Goal: Transaction & Acquisition: Book appointment/travel/reservation

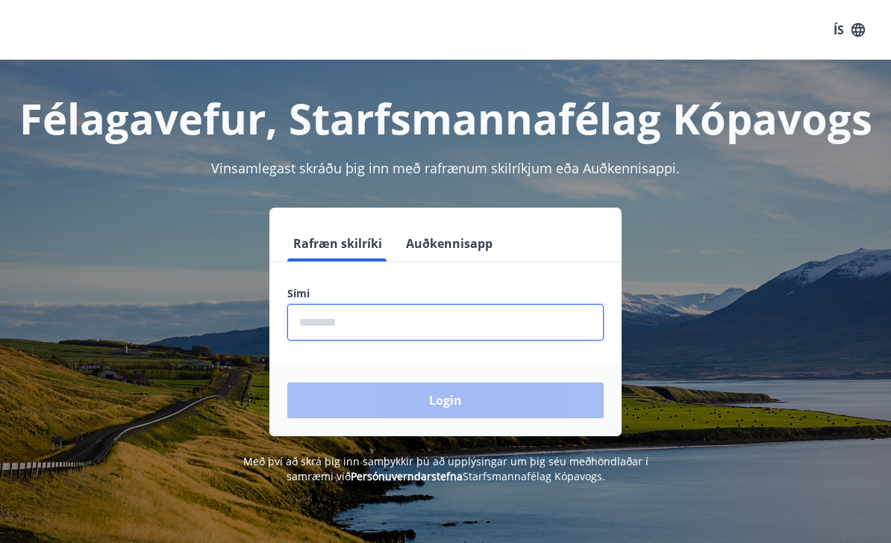
click at [421, 322] on input "phone" at bounding box center [445, 322] width 317 height 37
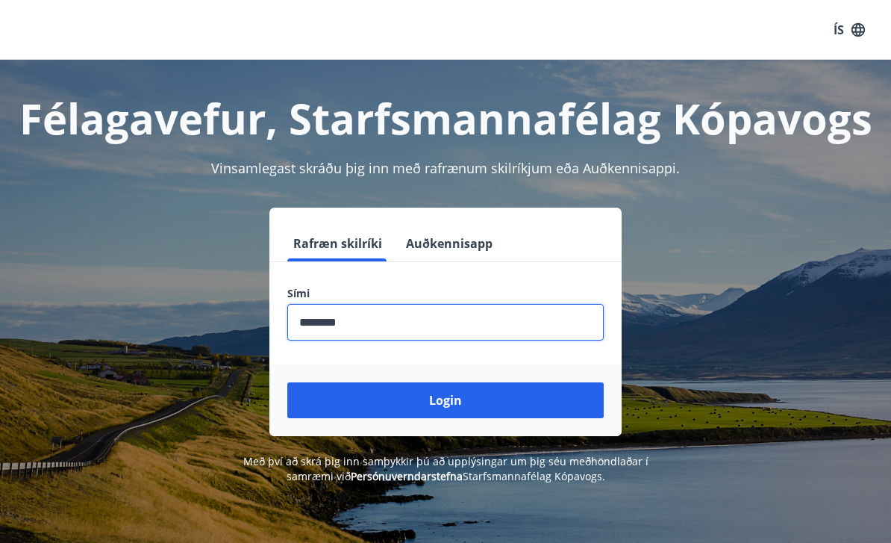
click at [319, 322] on input "phone" at bounding box center [445, 322] width 317 height 37
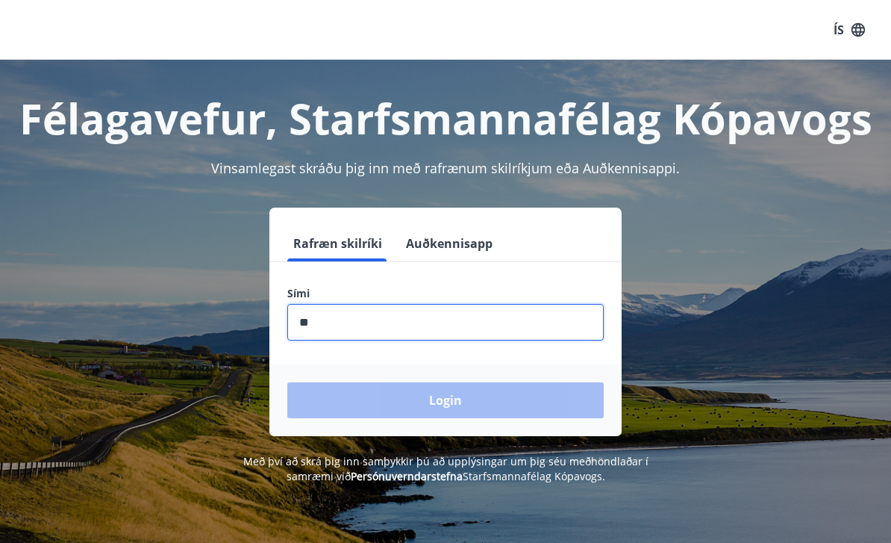
type input "*"
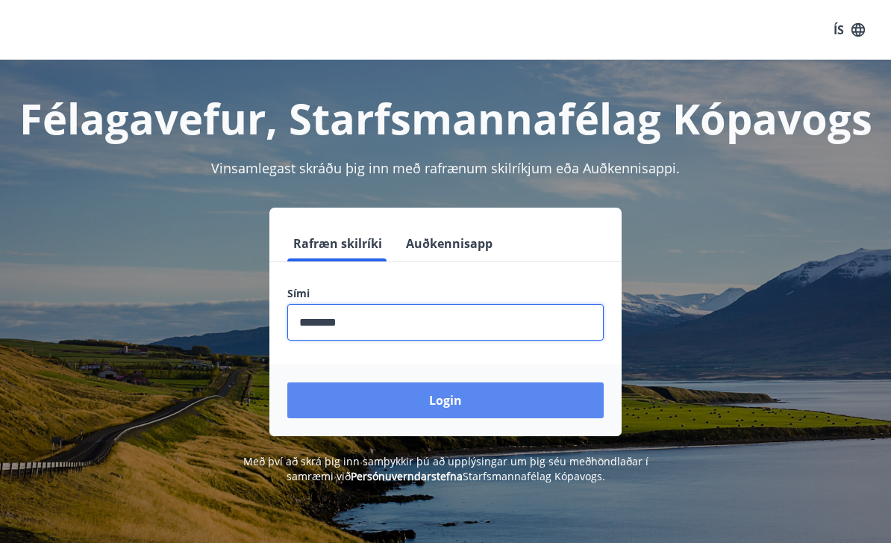
type input "********"
click at [340, 400] on button "Login" at bounding box center [445, 400] width 317 height 36
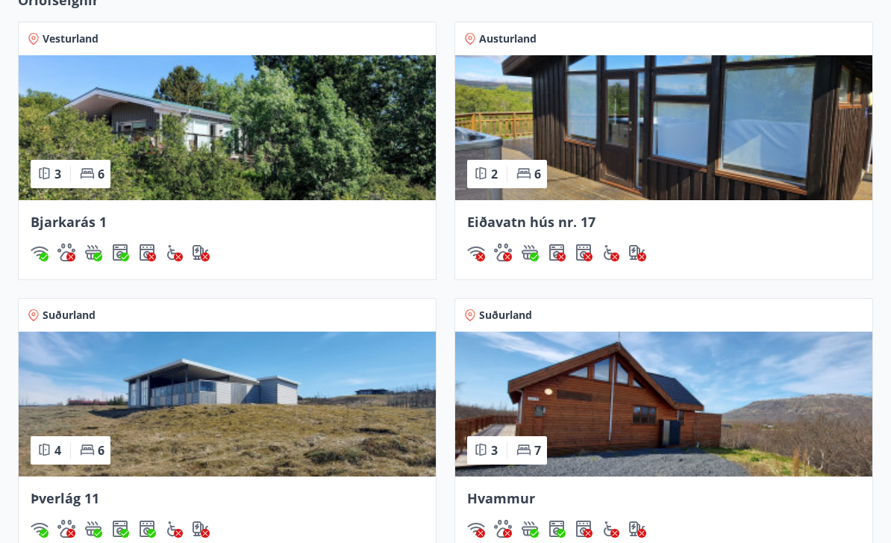
scroll to position [1256, 0]
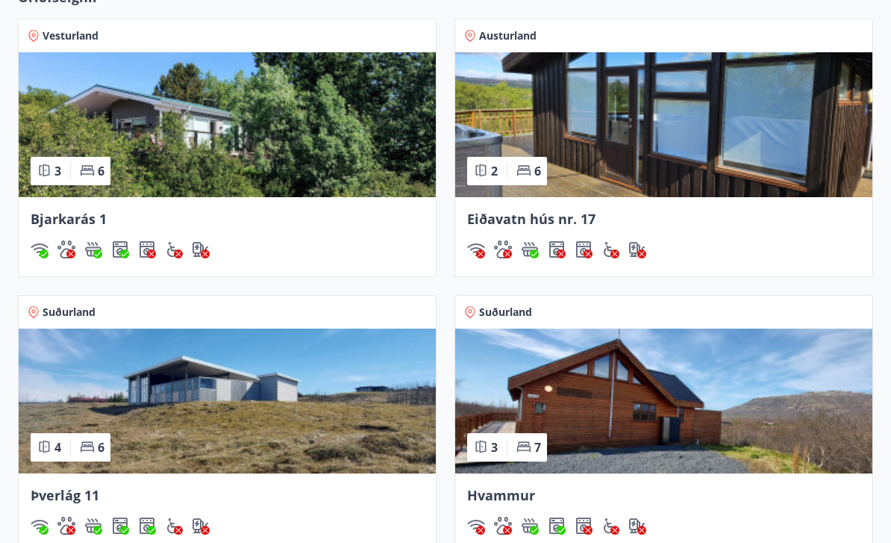
click at [158, 405] on img at bounding box center [227, 401] width 417 height 145
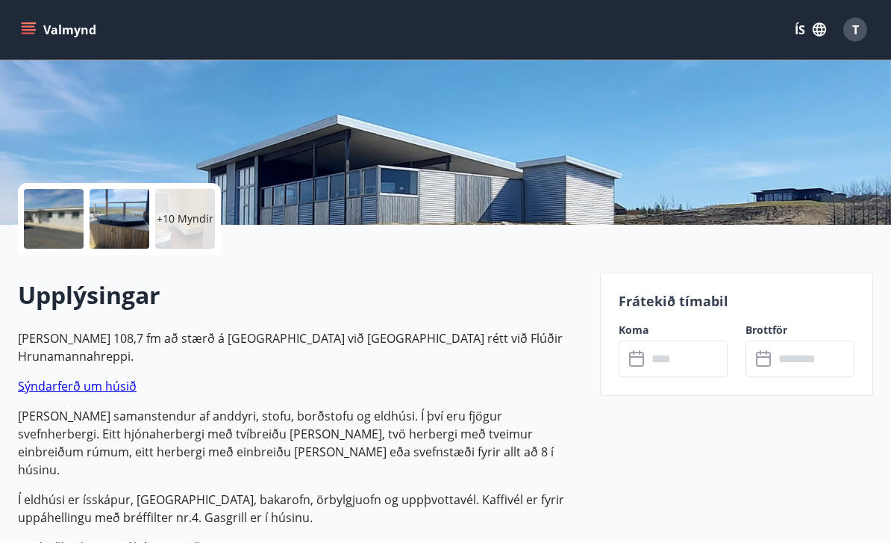
scroll to position [223, 0]
click at [188, 238] on div "+10 Myndir" at bounding box center [185, 219] width 60 height 60
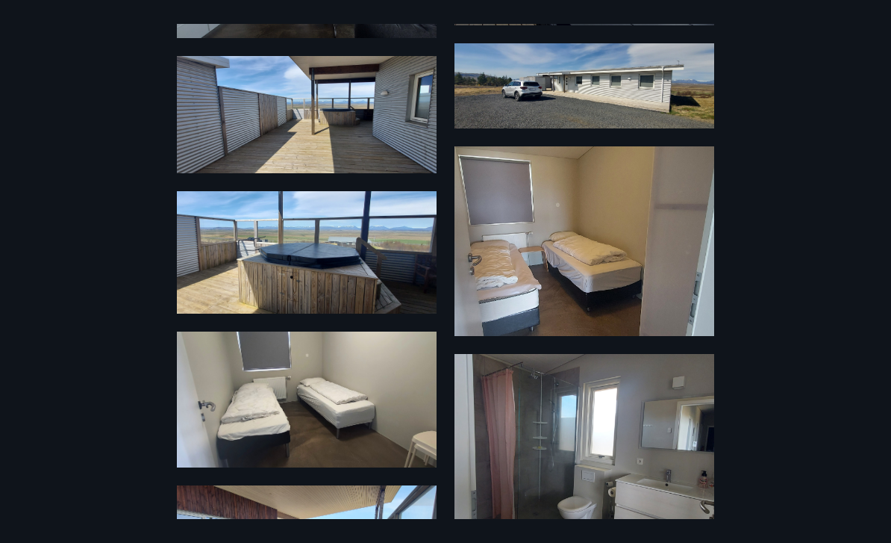
scroll to position [164, 0]
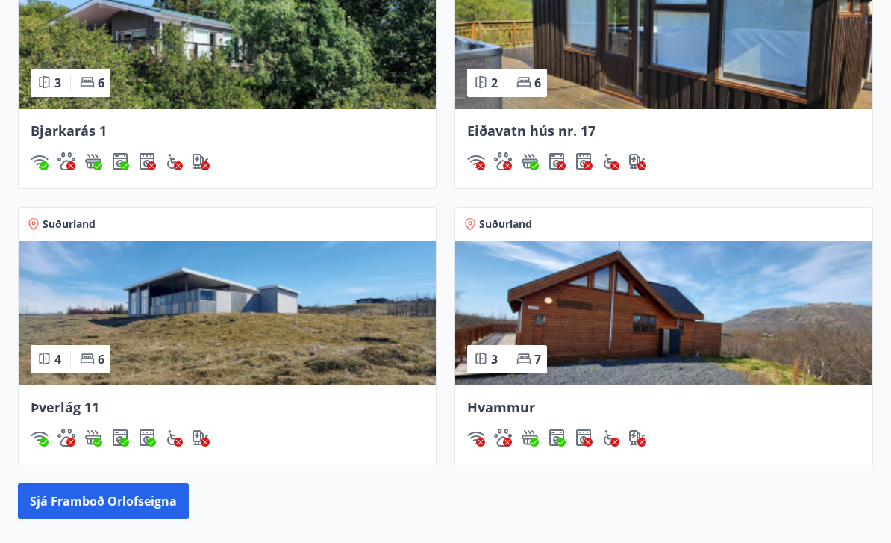
click at [606, 329] on img at bounding box center [663, 313] width 417 height 145
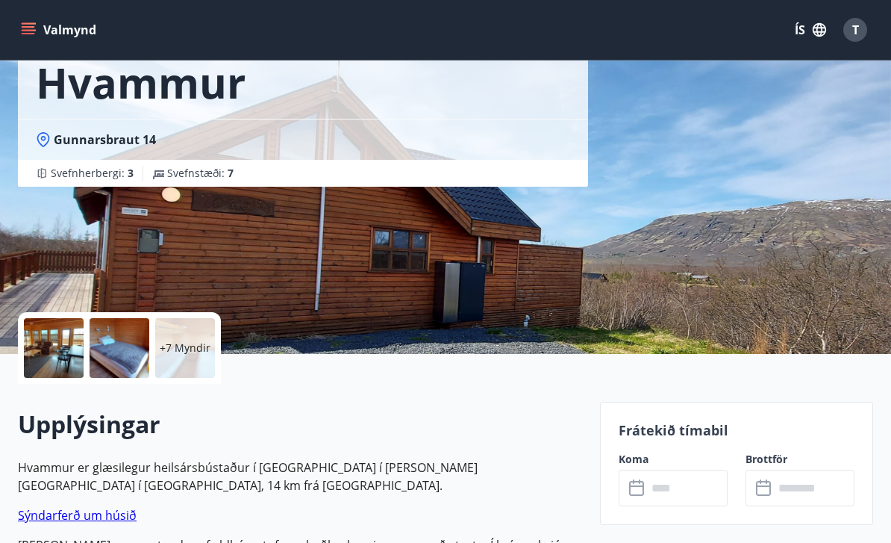
scroll to position [49, 0]
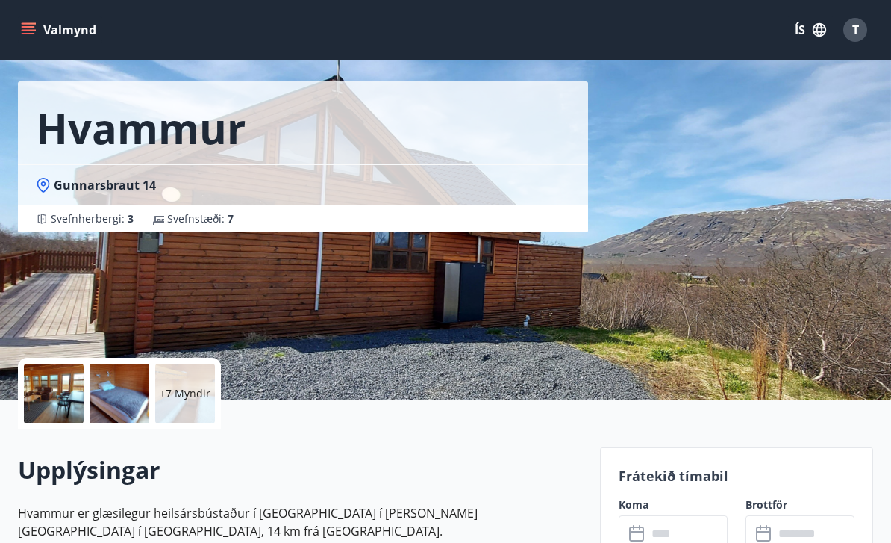
click at [177, 399] on p "+7 Myndir" at bounding box center [185, 393] width 51 height 15
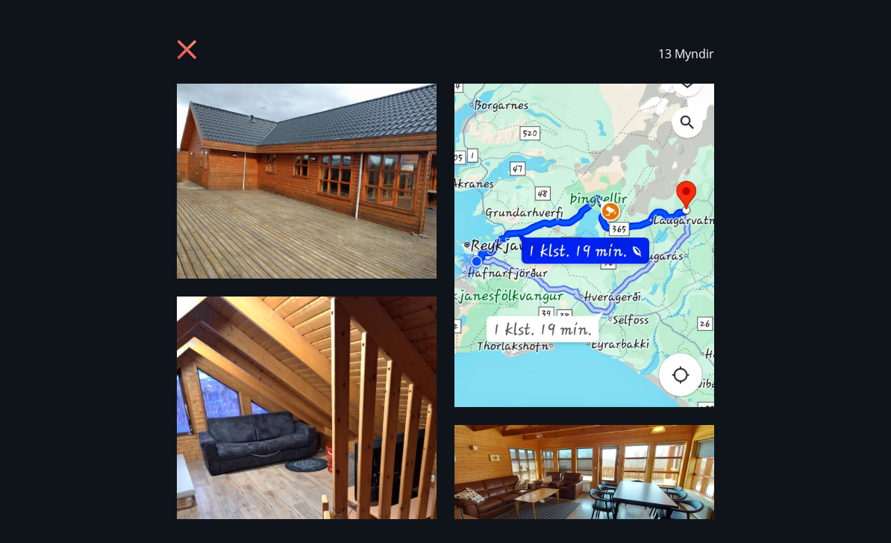
scroll to position [0, 0]
click at [359, 257] on img at bounding box center [307, 181] width 260 height 195
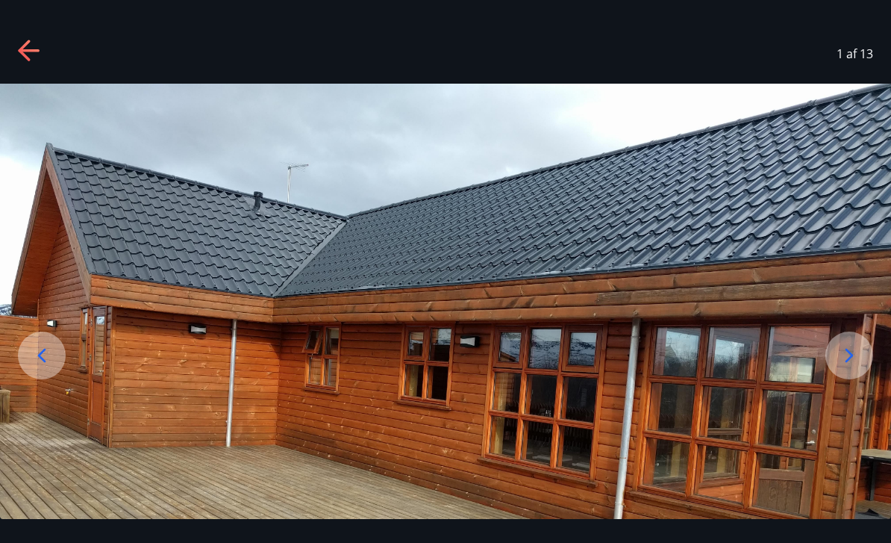
click at [43, 49] on div "1 af 13" at bounding box center [445, 54] width 891 height 60
click at [26, 59] on icon at bounding box center [30, 52] width 24 height 24
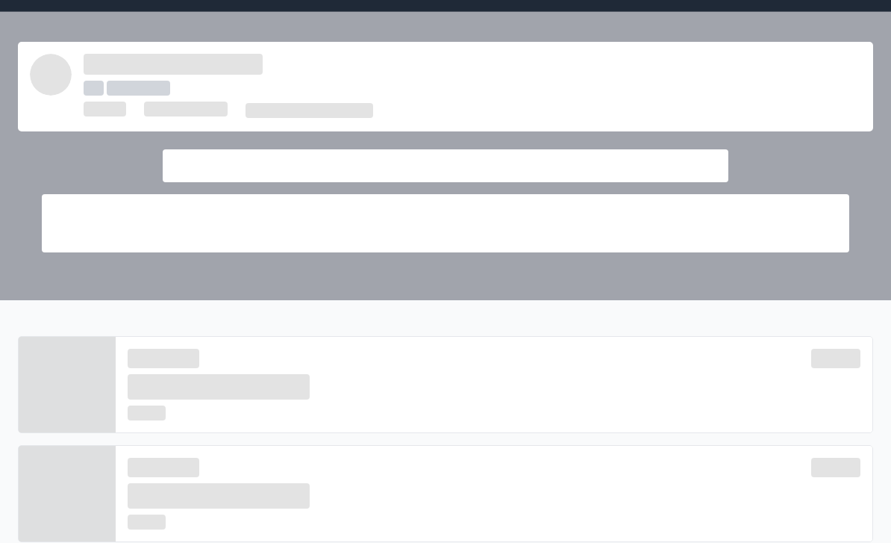
scroll to position [1393, 0]
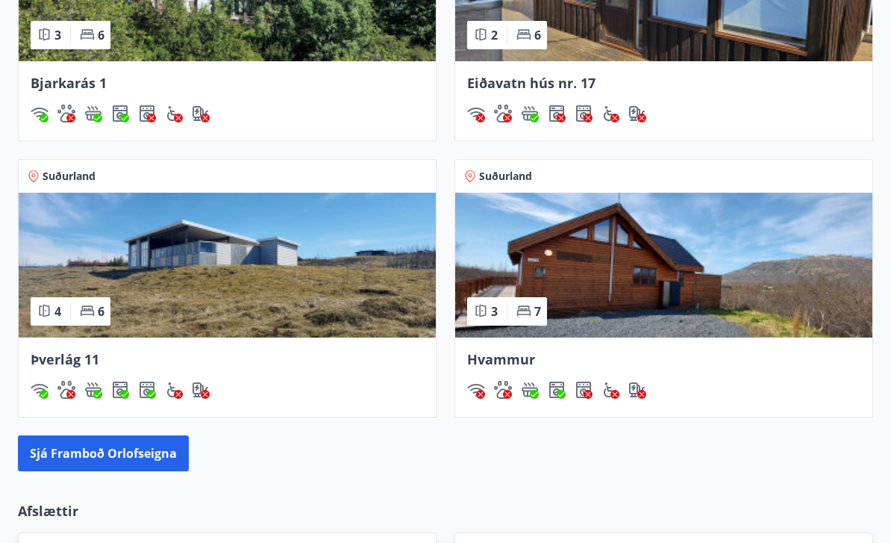
click at [622, 305] on img at bounding box center [663, 265] width 417 height 145
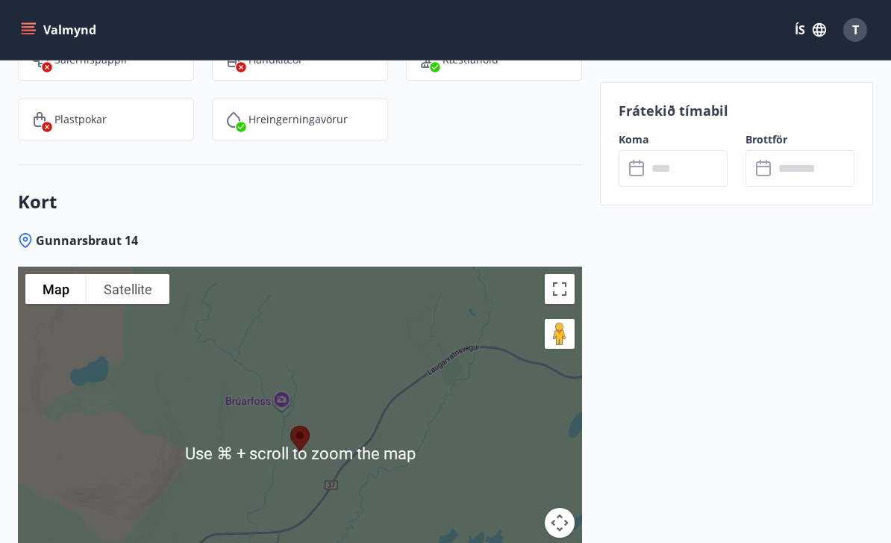
scroll to position [2401, 0]
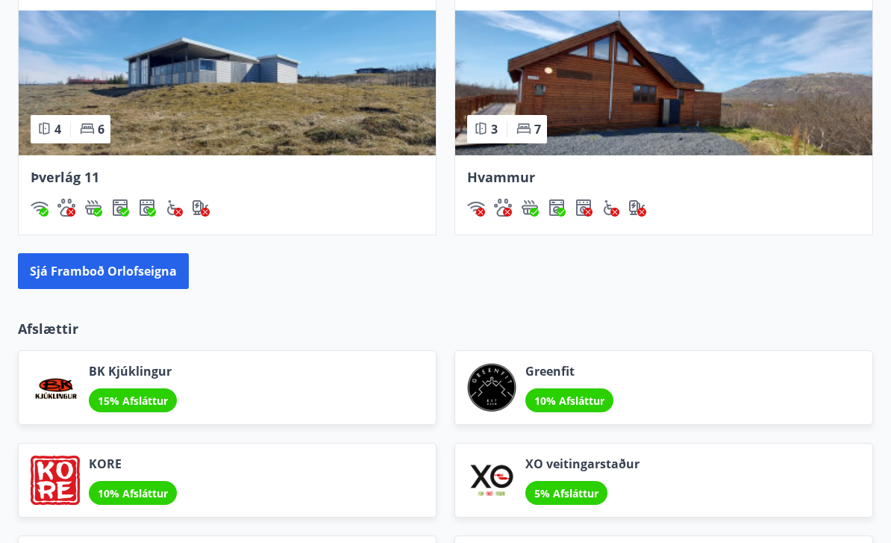
scroll to position [1635, 0]
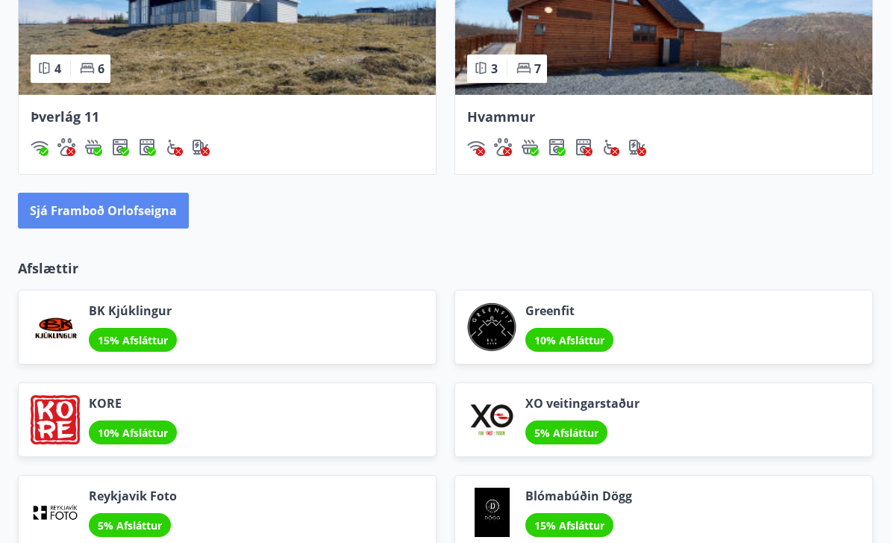
click at [160, 226] on button "Sjá framboð orlofseigna" at bounding box center [103, 211] width 171 height 36
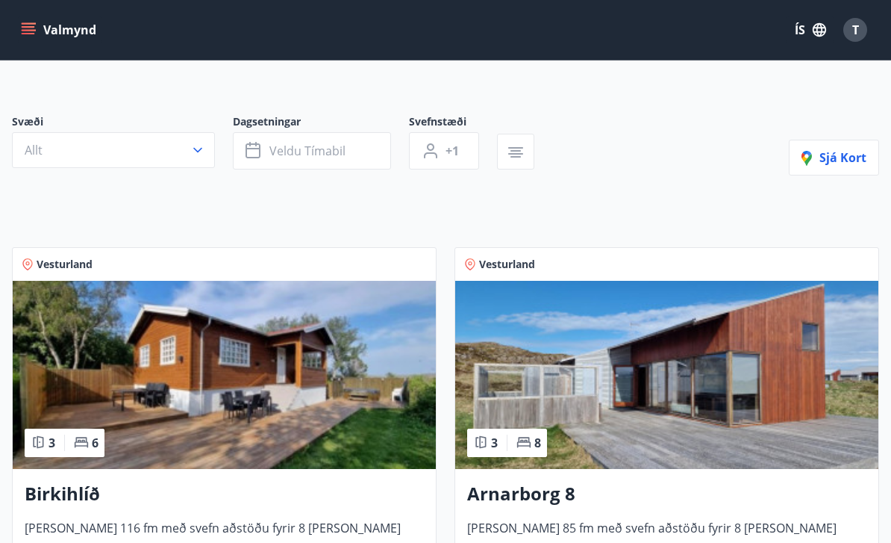
scroll to position [84, 0]
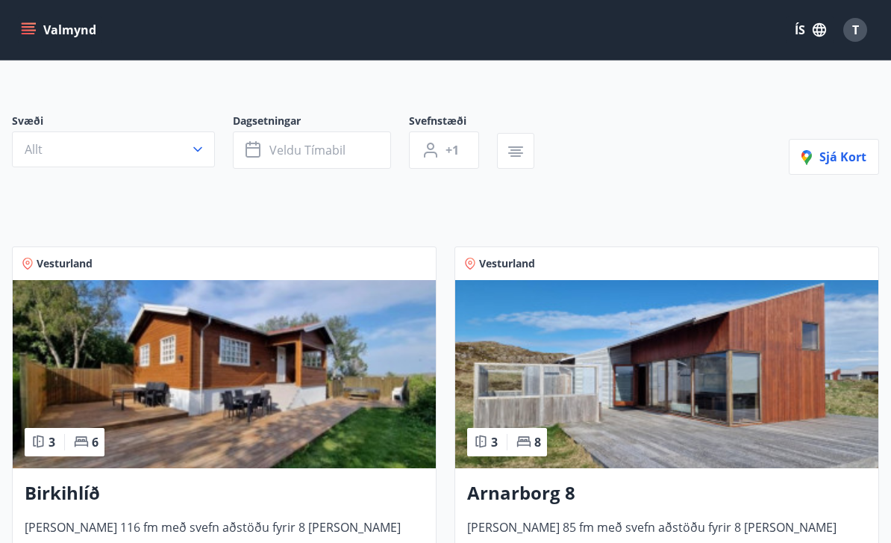
click at [576, 399] on img at bounding box center [666, 374] width 423 height 188
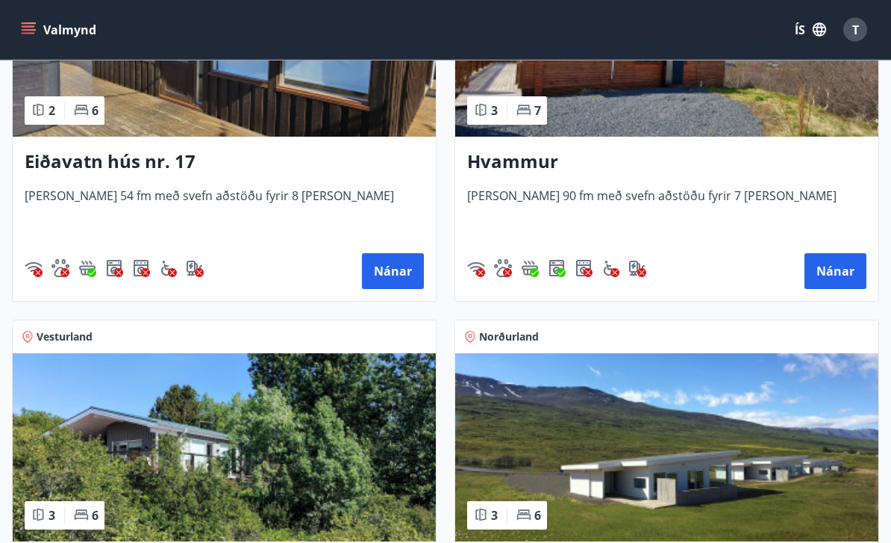
scroll to position [857, 0]
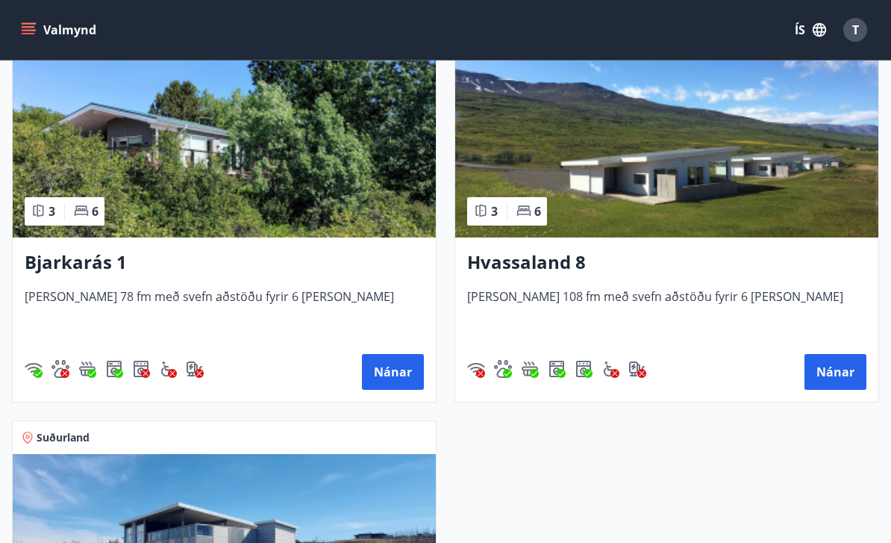
click at [233, 161] on img at bounding box center [224, 143] width 423 height 188
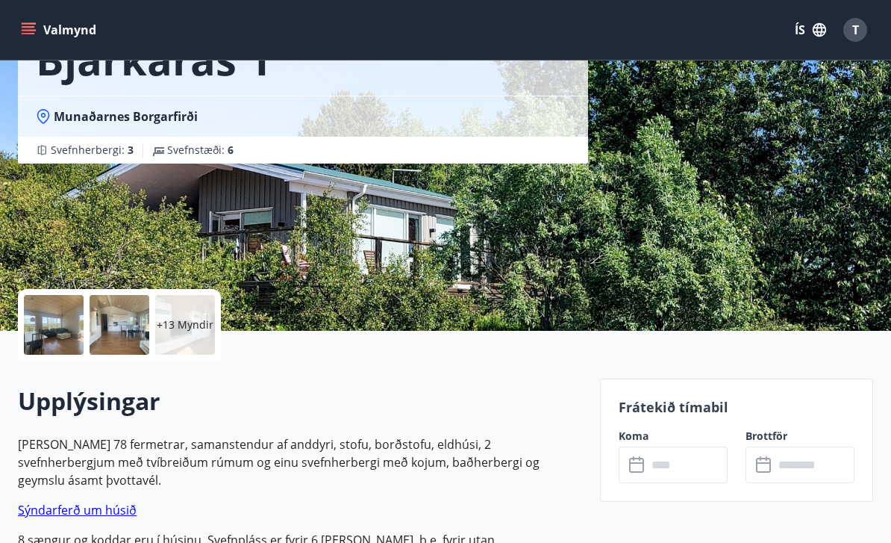
scroll to position [3, 0]
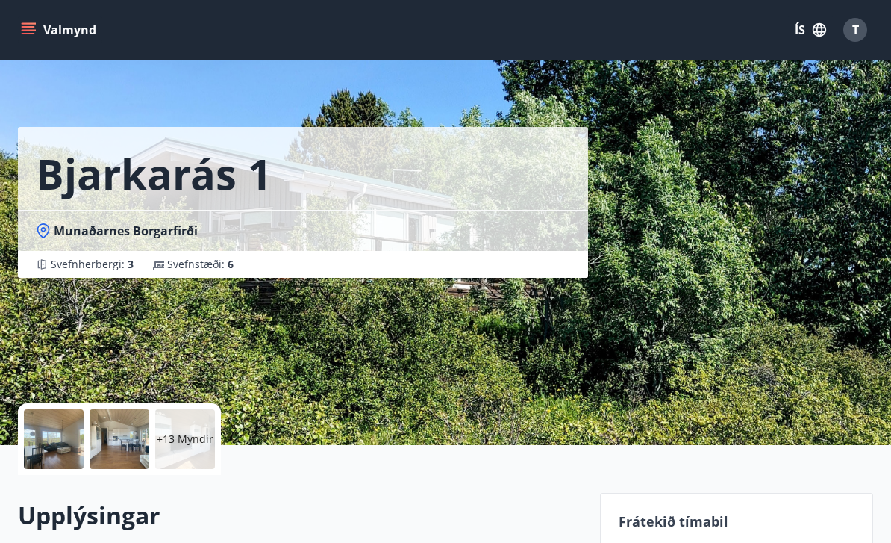
click at [29, 441] on div at bounding box center [54, 439] width 60 height 60
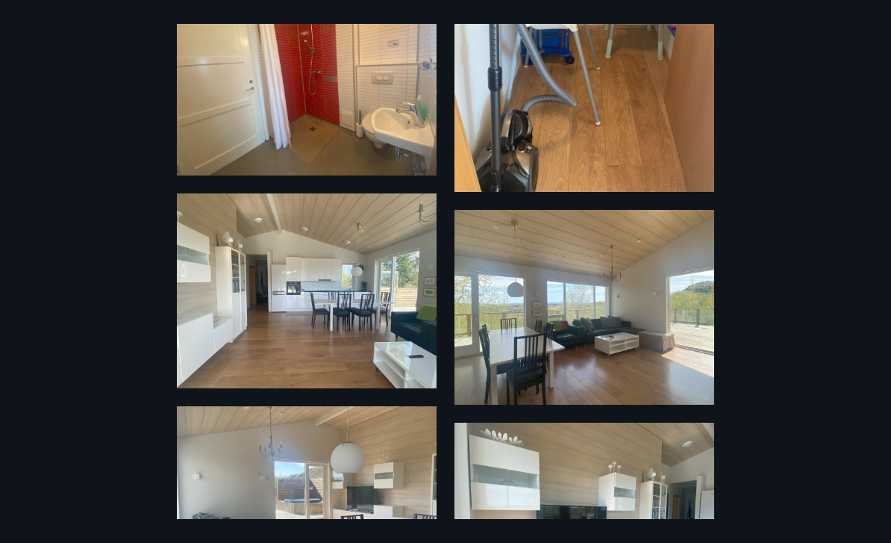
scroll to position [422, 0]
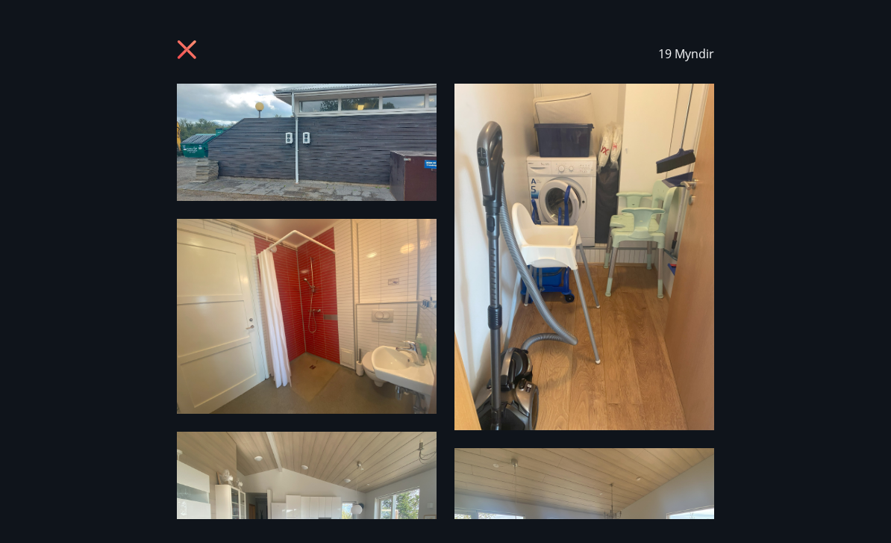
scroll to position [0, 0]
click at [190, 48] on icon at bounding box center [187, 49] width 19 height 19
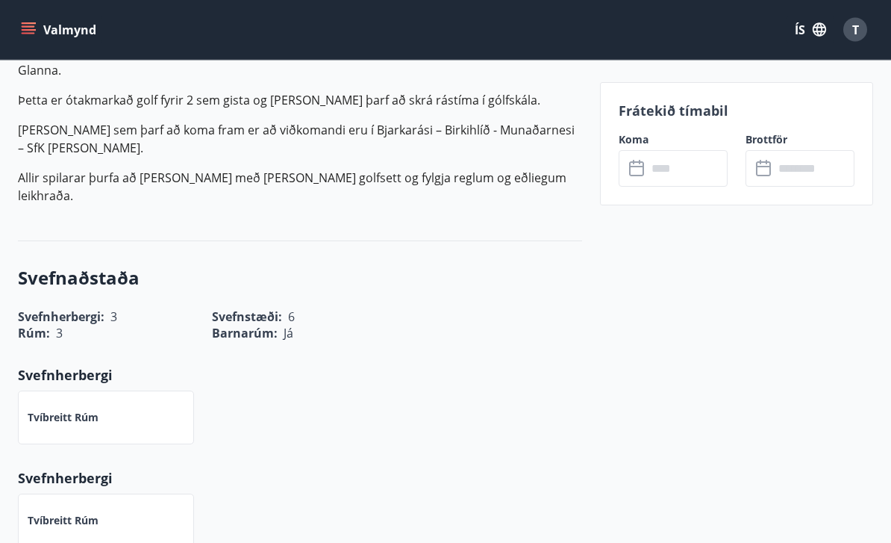
scroll to position [1035, 0]
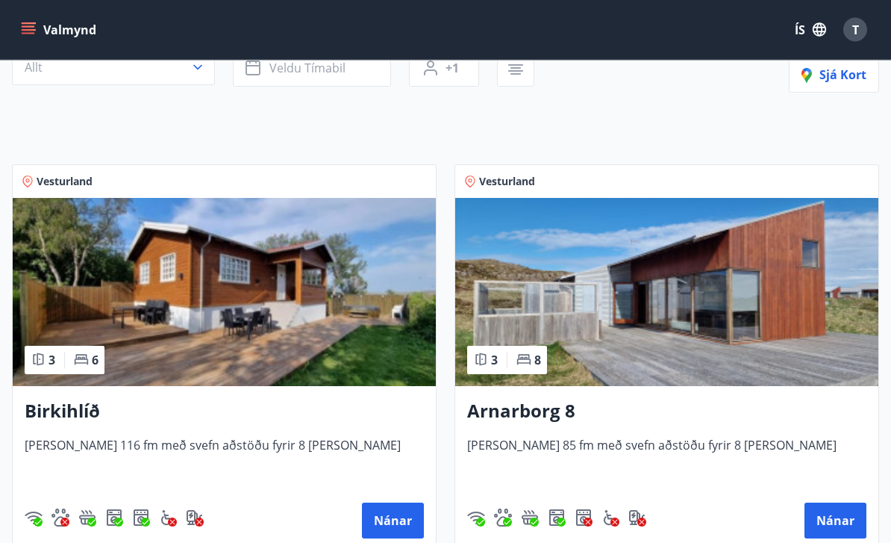
scroll to position [244, 0]
